Goal: Task Accomplishment & Management: Use online tool/utility

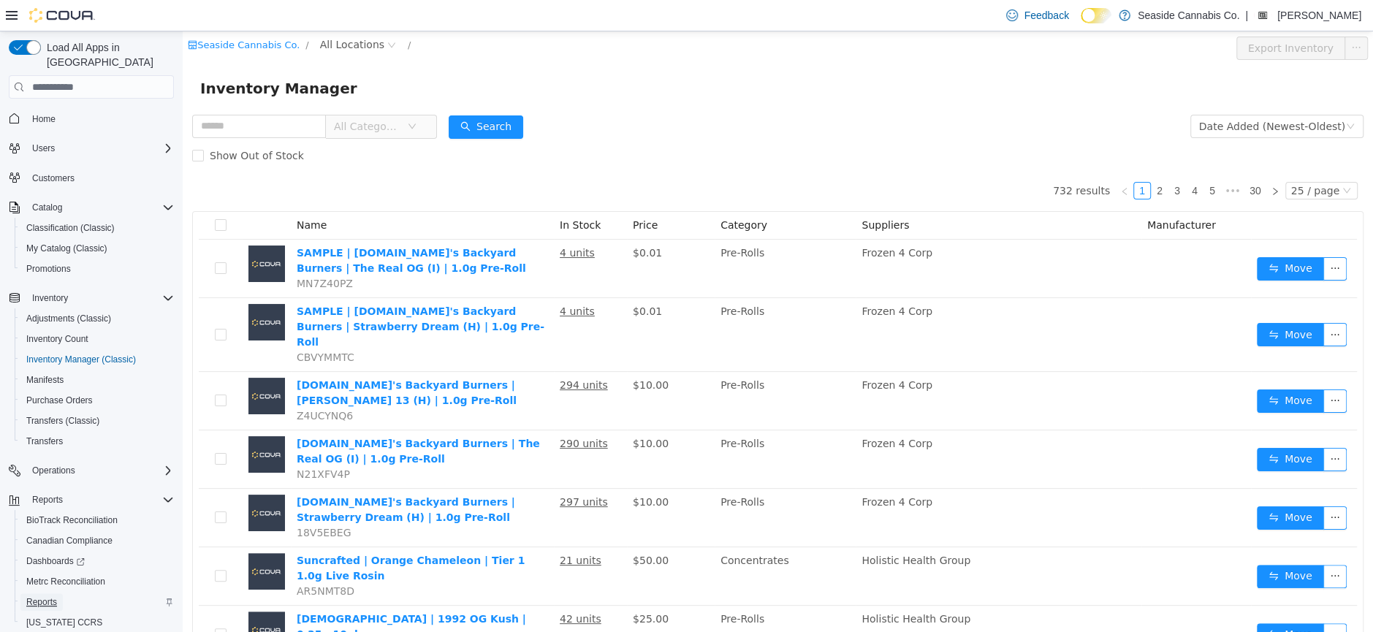
click at [43, 596] on span "Reports" at bounding box center [41, 602] width 31 height 12
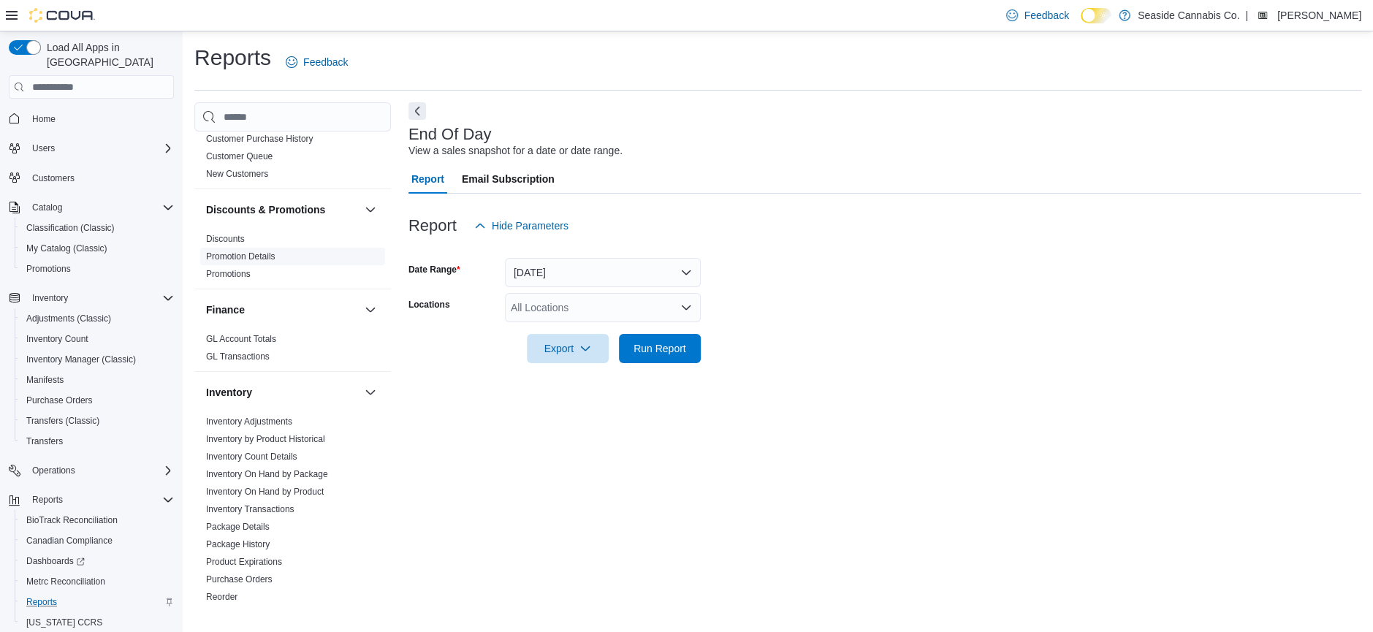
scroll to position [422, 0]
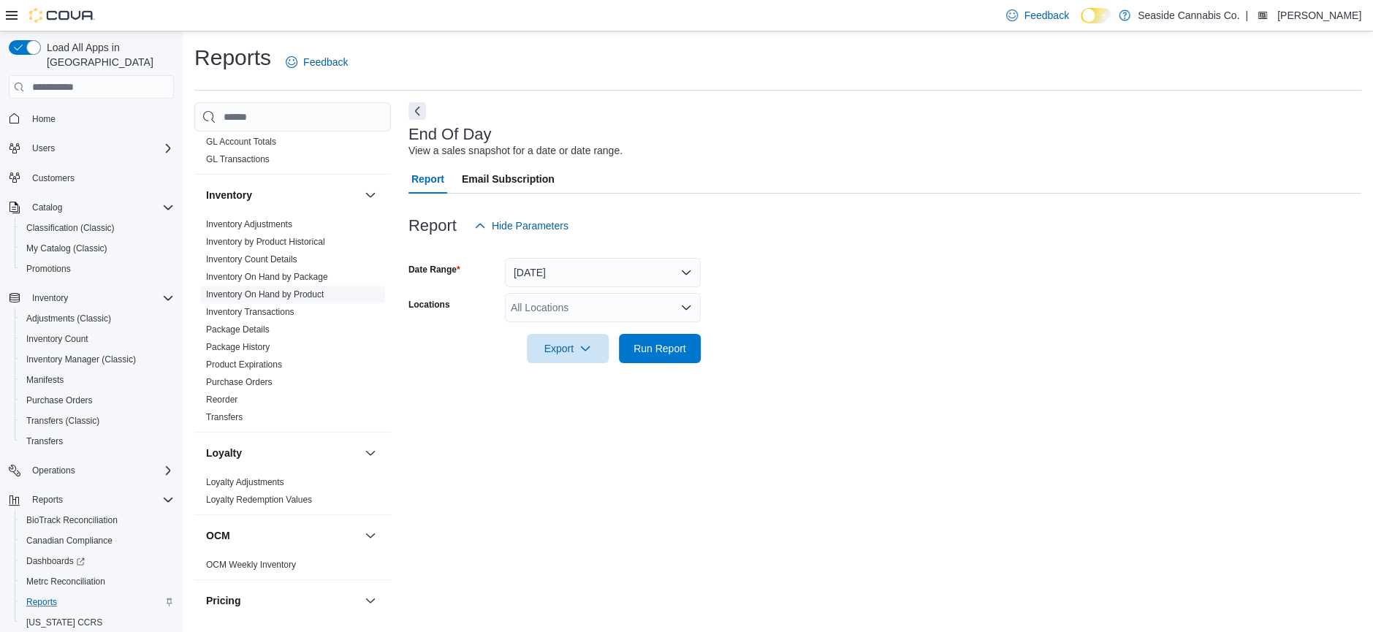
click at [286, 297] on span "Inventory On Hand by Product" at bounding box center [265, 295] width 118 height 12
click at [278, 286] on span "Inventory On Hand by Product" at bounding box center [292, 295] width 185 height 18
click at [280, 293] on link "Inventory On Hand by Product" at bounding box center [265, 294] width 118 height 10
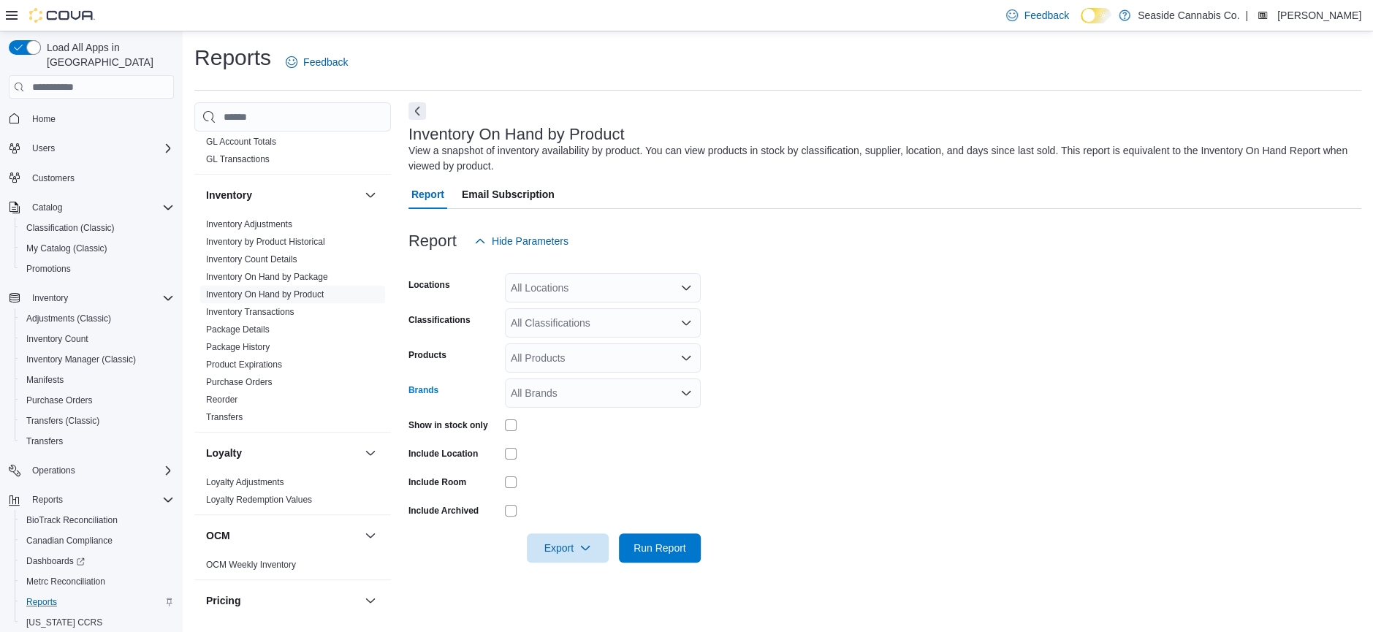
click at [585, 391] on div "All Brands" at bounding box center [603, 393] width 196 height 29
type input "***"
click at [616, 419] on span "[DOMAIN_NAME]'s Backyard Burners" at bounding box center [603, 418] width 178 height 15
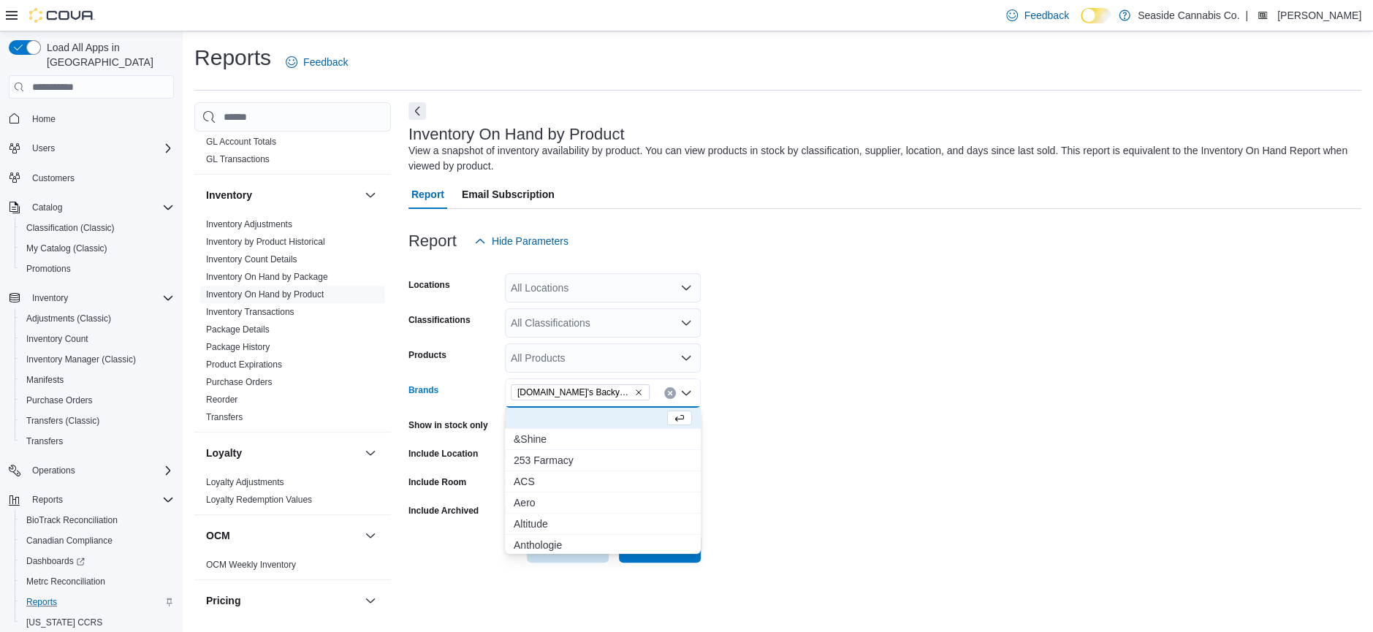
click at [834, 363] on form "Locations All Locations Classifications All Classifications Products All Produc…" at bounding box center [884, 409] width 953 height 307
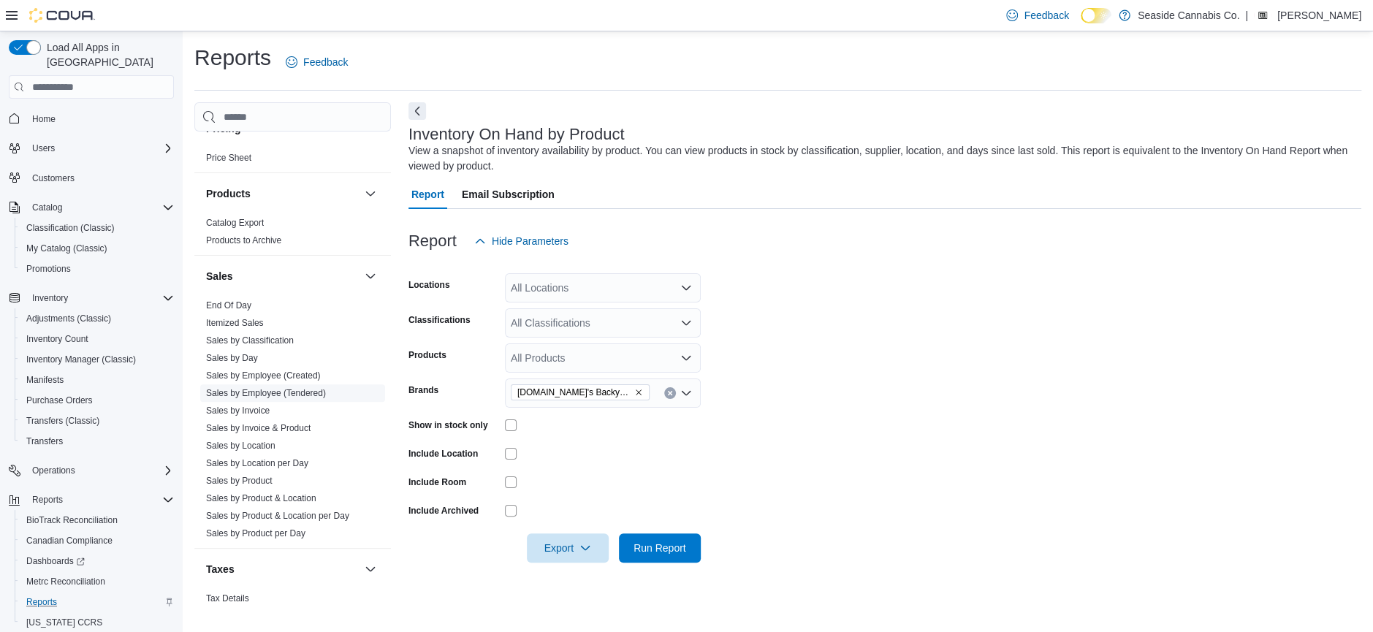
scroll to position [890, 0]
click at [255, 482] on link "Sales by Product" at bounding box center [239, 485] width 66 height 10
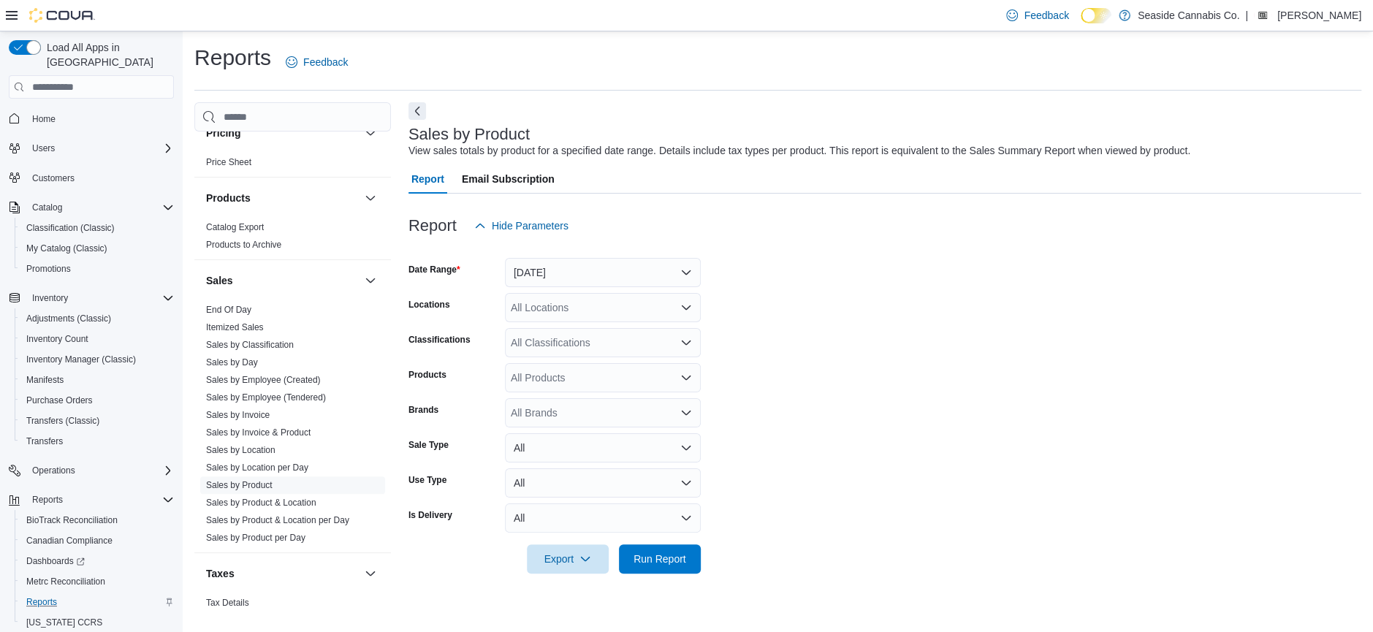
click at [544, 379] on div "All Products" at bounding box center [603, 377] width 196 height 29
click at [789, 419] on form "Date Range [DATE] Locations All Locations Classifications All Classifications P…" at bounding box center [884, 406] width 953 height 333
click at [568, 414] on div "All Brands" at bounding box center [603, 412] width 196 height 29
type input "******"
click at [599, 433] on span "[DOMAIN_NAME]'s Backyard Burners" at bounding box center [603, 437] width 178 height 15
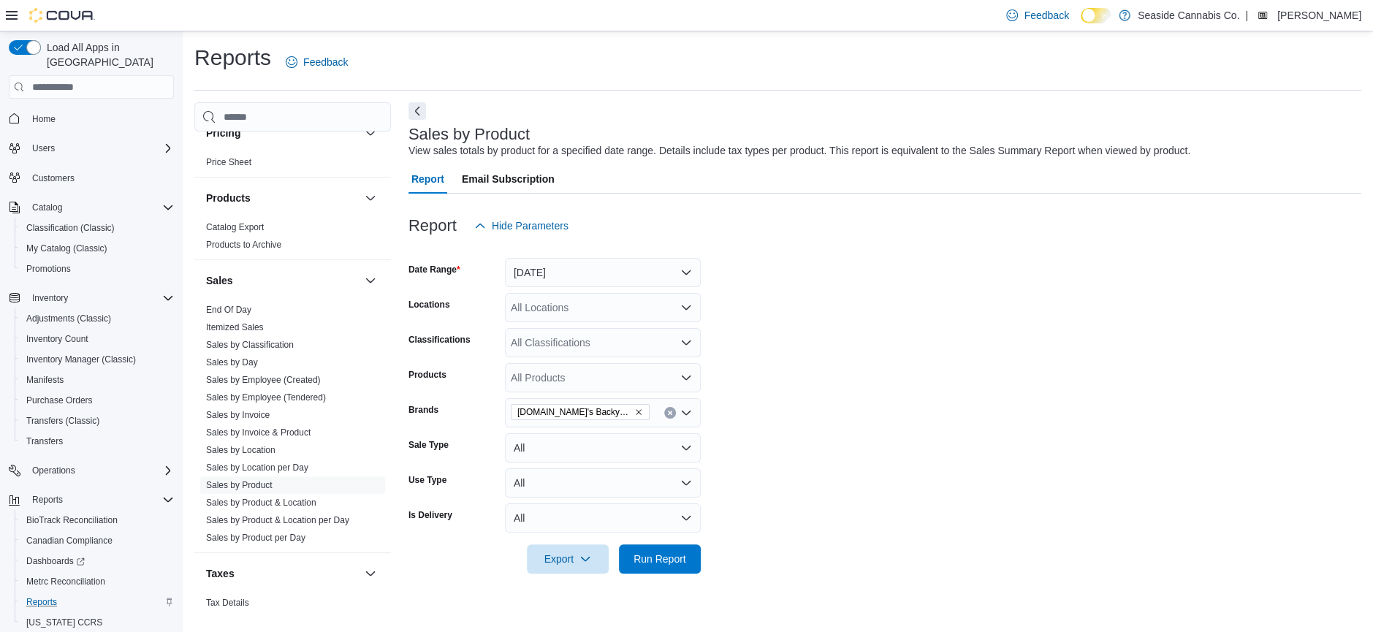
click at [821, 407] on form "Date Range [DATE] Locations All Locations Classifications All Classifications P…" at bounding box center [884, 406] width 953 height 333
click at [664, 556] on span "Run Report" at bounding box center [660, 558] width 53 height 15
click at [628, 267] on button "[DATE]" at bounding box center [603, 272] width 196 height 29
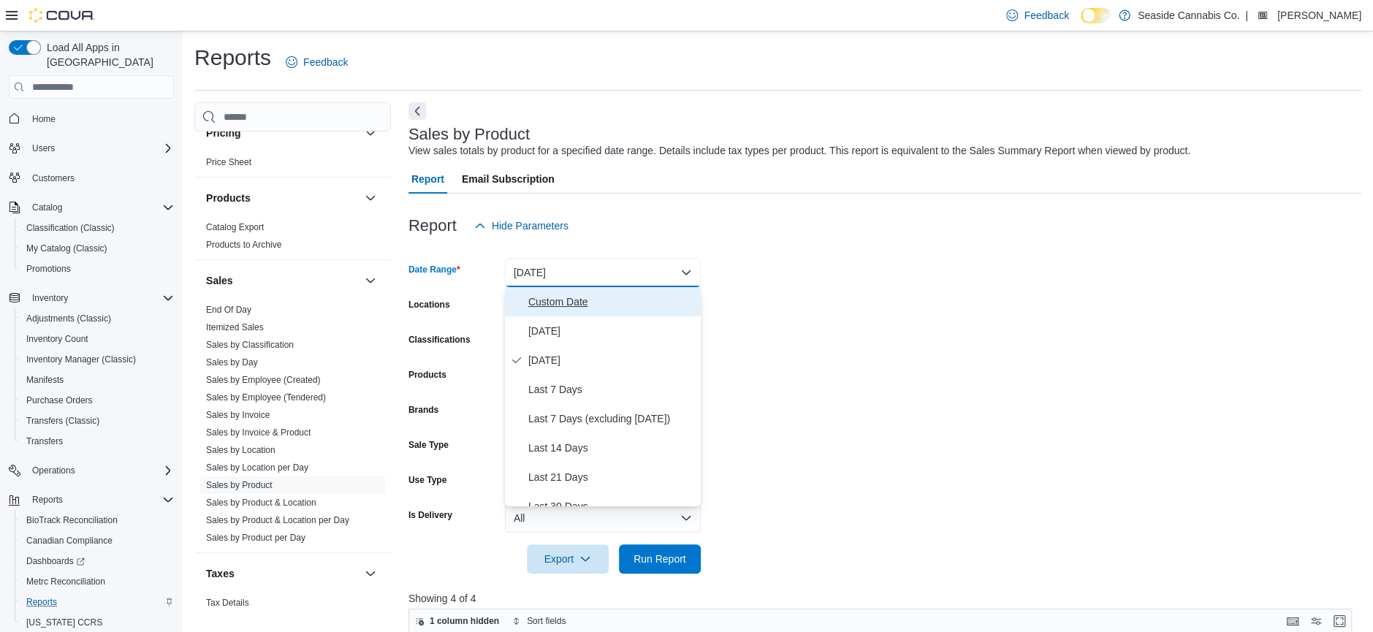
click at [570, 294] on span "Custom Date" at bounding box center [611, 302] width 167 height 18
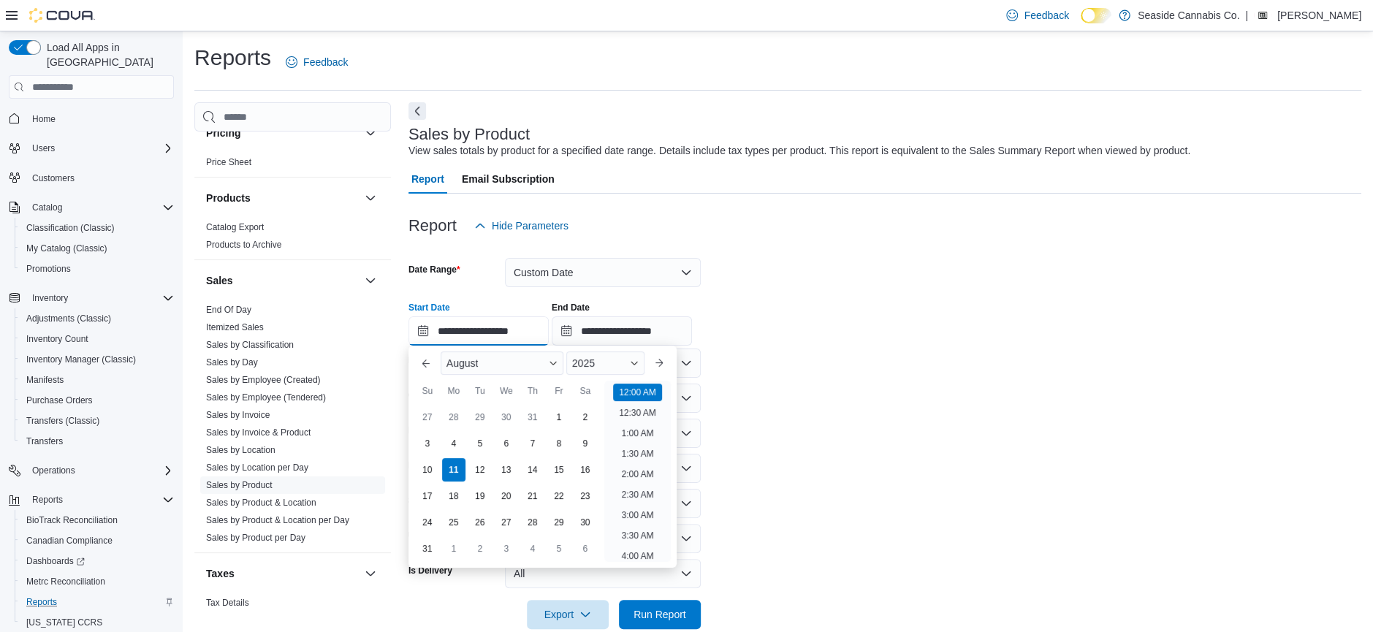
click at [473, 333] on input "**********" at bounding box center [478, 330] width 140 height 29
click at [540, 441] on div "7" at bounding box center [533, 444] width 26 height 26
type input "**********"
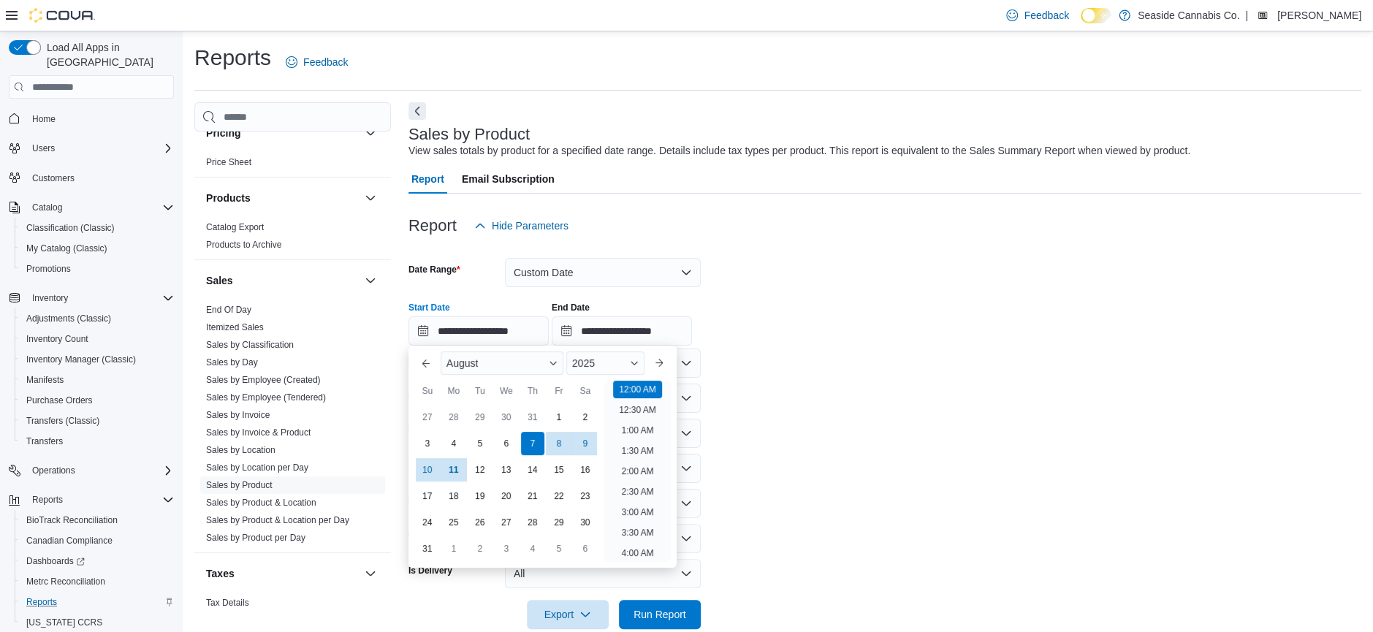
click at [767, 310] on div "**********" at bounding box center [884, 318] width 953 height 56
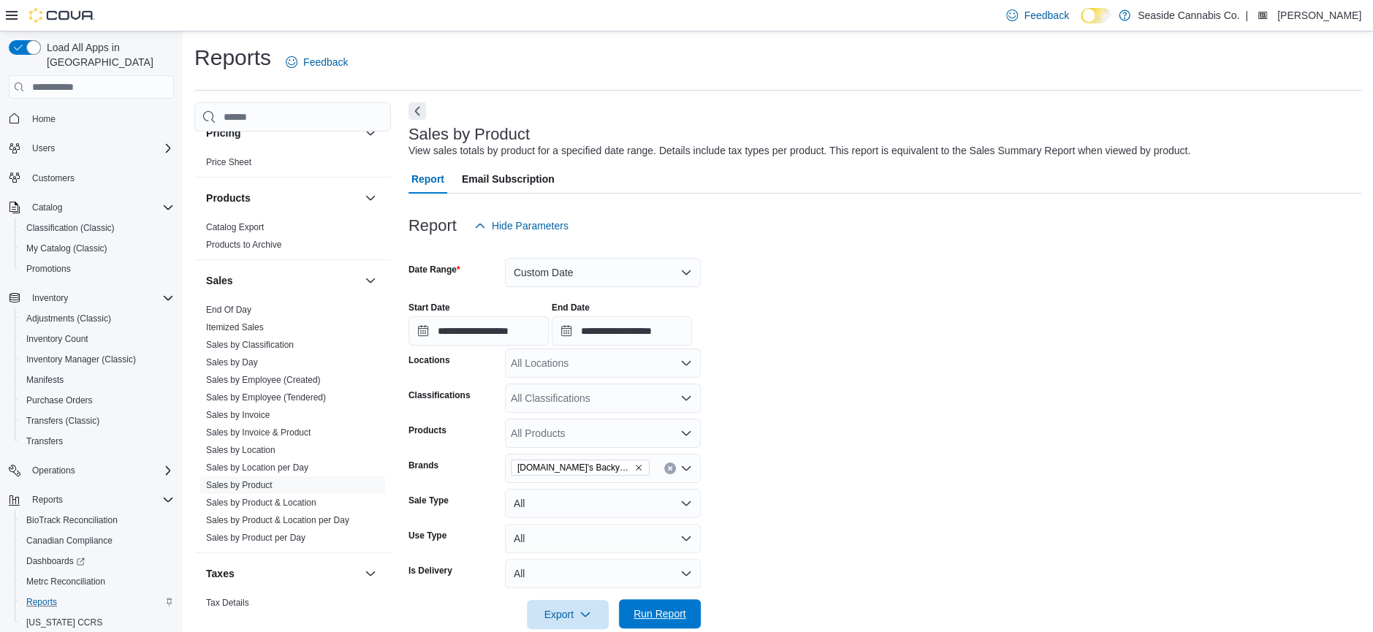
click at [636, 608] on span "Run Report" at bounding box center [660, 613] width 53 height 15
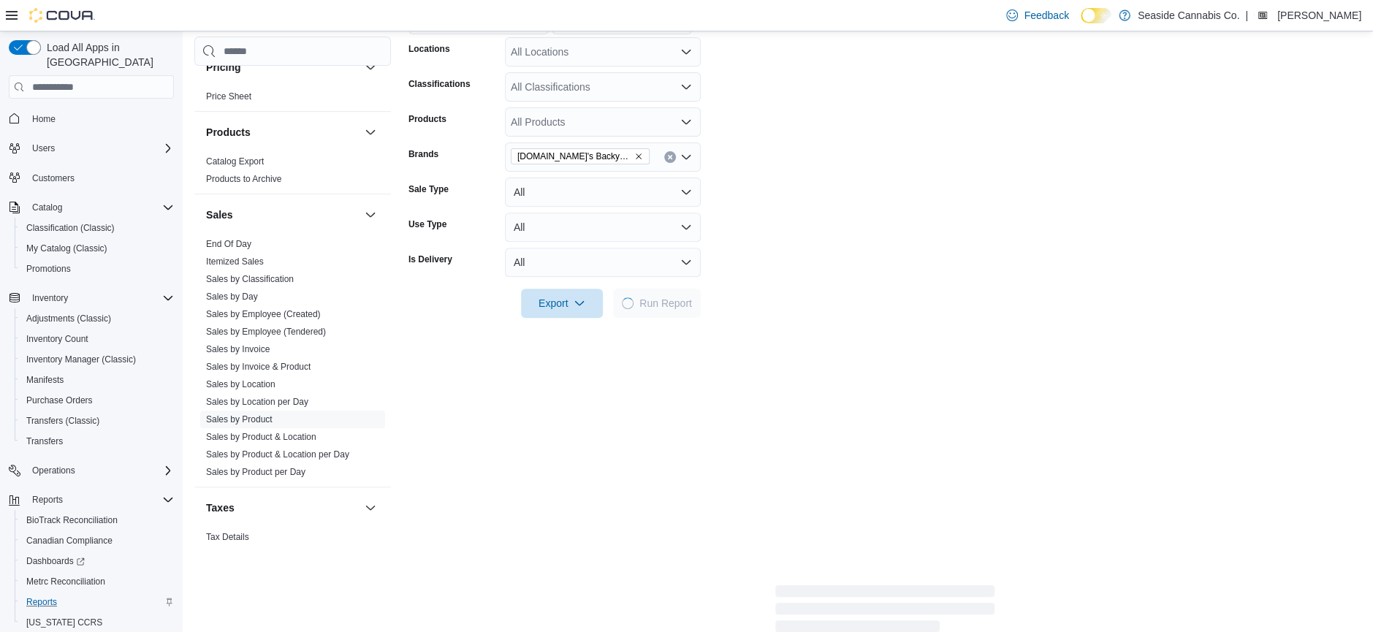
scroll to position [357, 0]
